Goal: Information Seeking & Learning: Learn about a topic

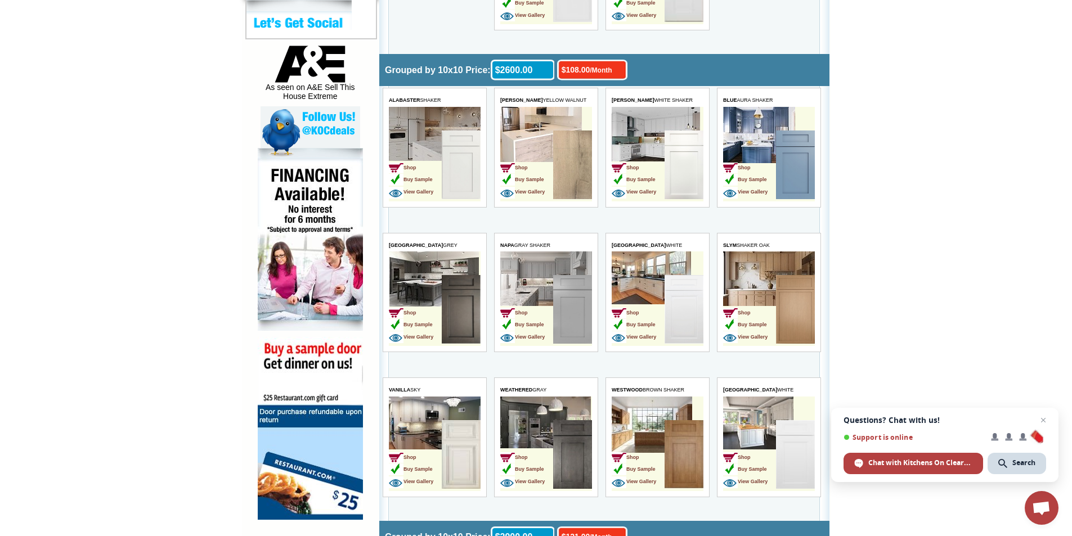
scroll to position [601, 0]
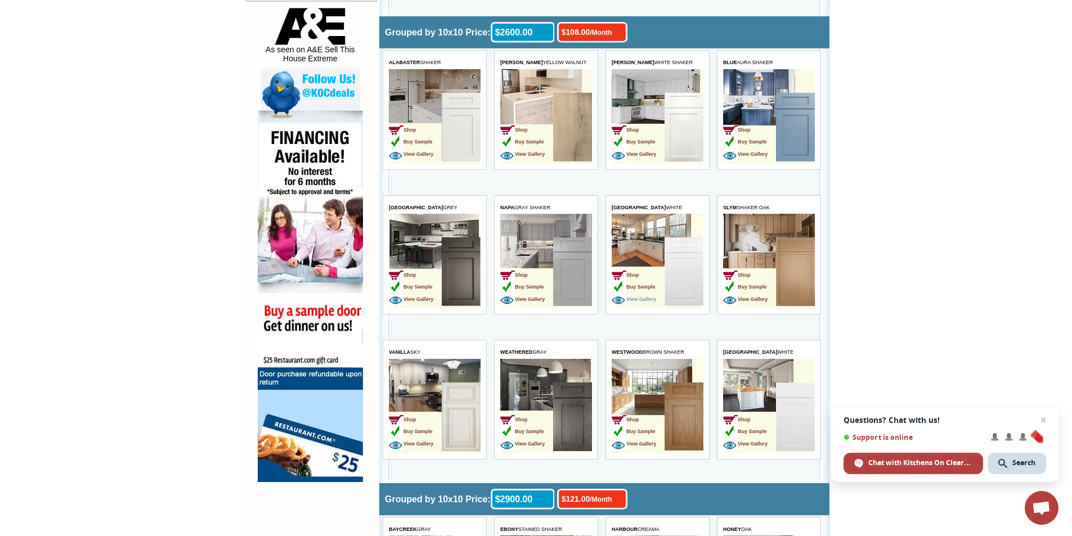
click at [638, 298] on span "View Gallery" at bounding box center [634, 300] width 44 height 6
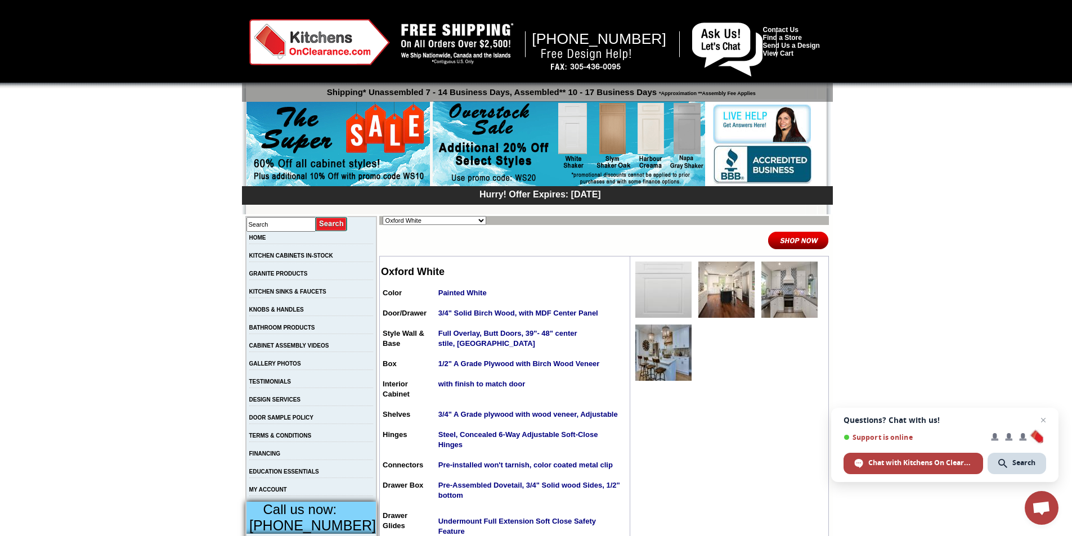
click at [778, 289] on img at bounding box center [790, 290] width 56 height 56
